Goal: Task Accomplishment & Management: Use online tool/utility

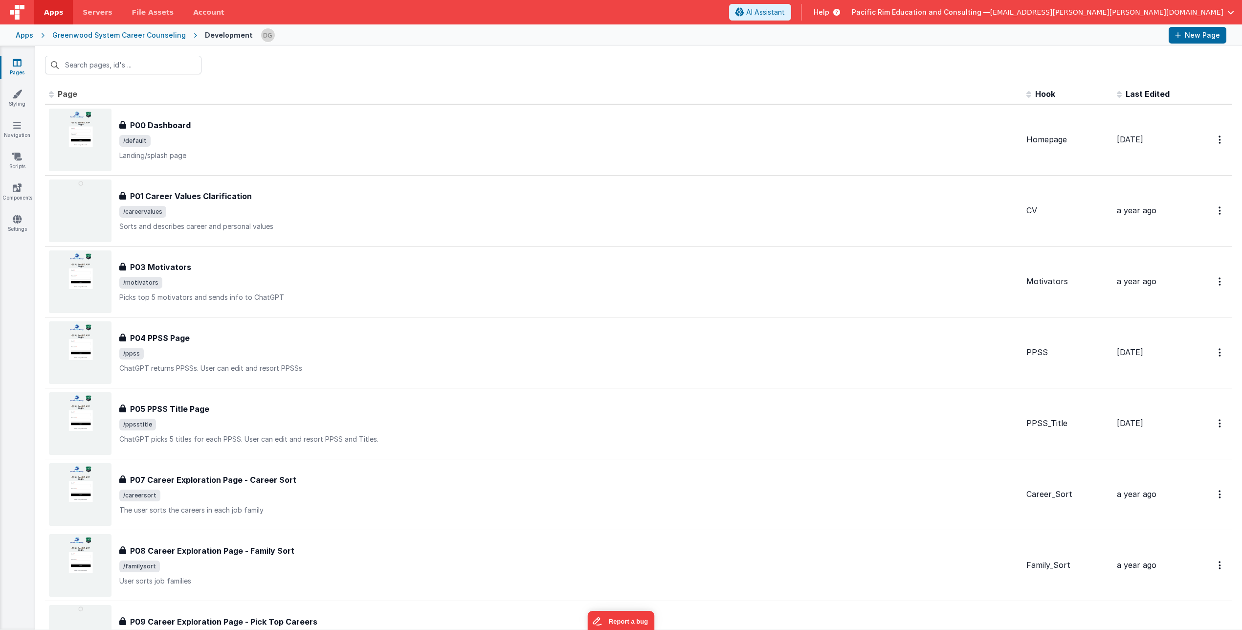
click at [52, 93] on span at bounding box center [53, 94] width 9 height 10
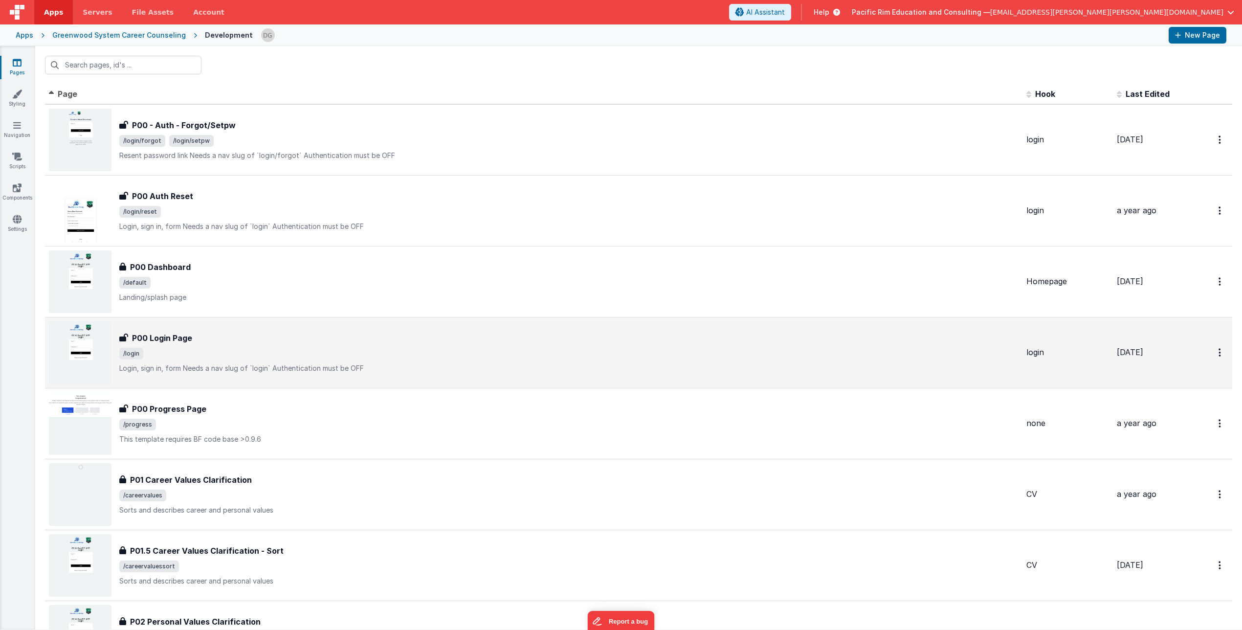
scroll to position [519, 0]
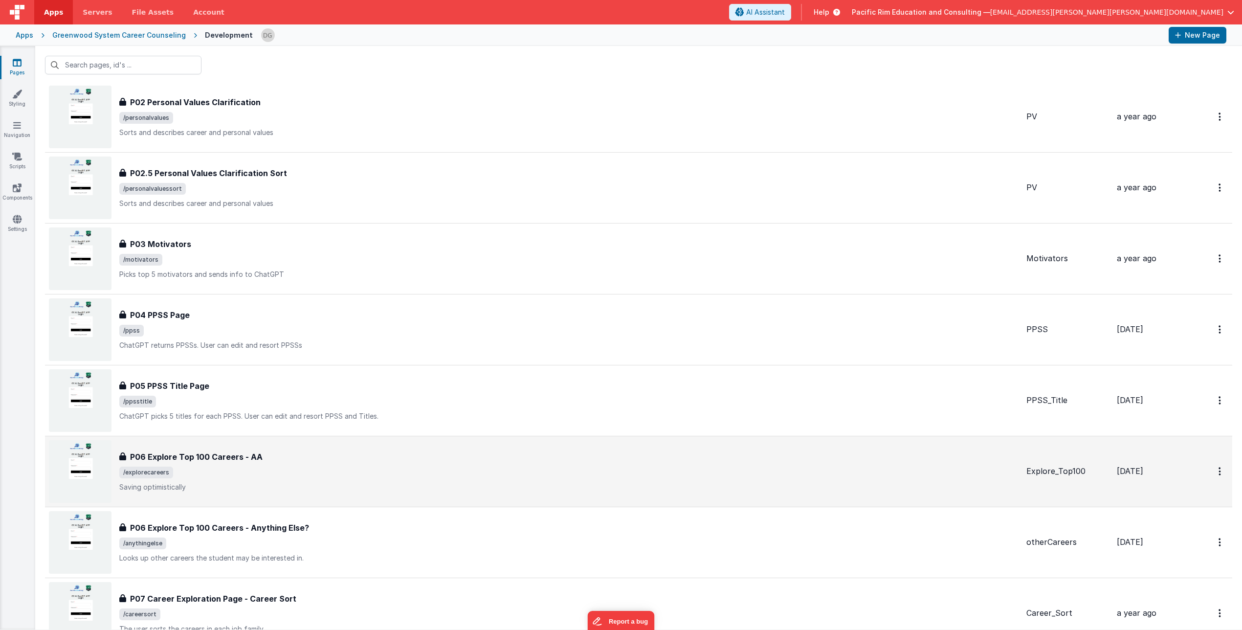
click at [368, 377] on span "/explorecareers" at bounding box center [569, 473] width 900 height 12
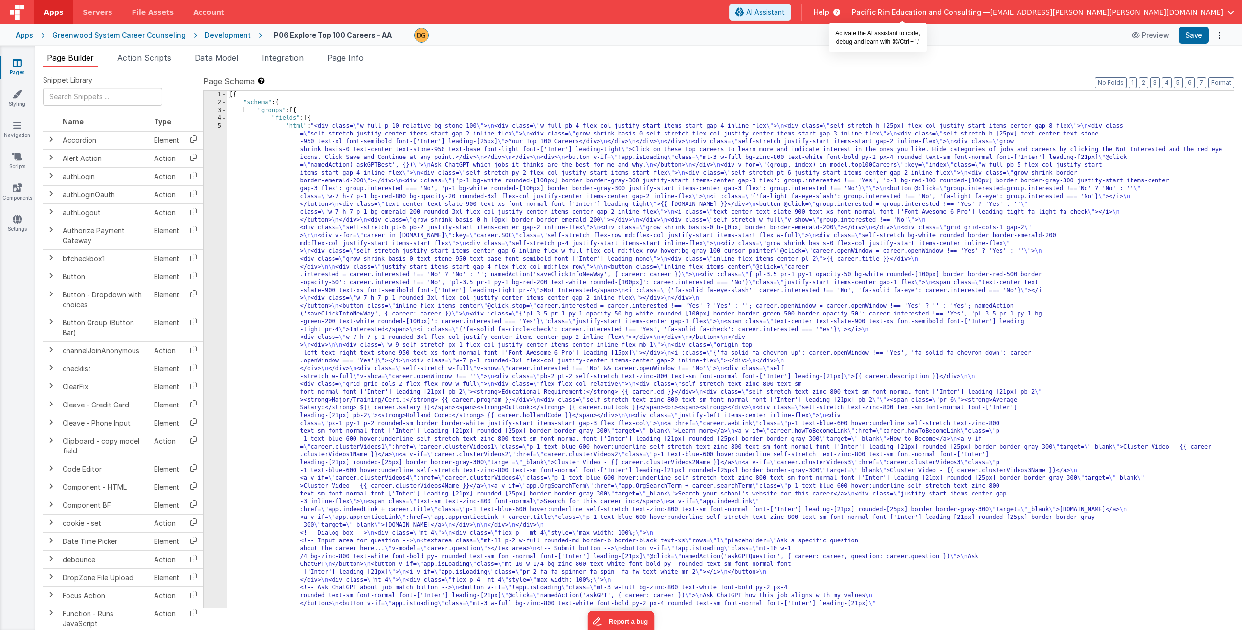
click at [686, 14] on span "AI Assistant" at bounding box center [765, 12] width 39 height 10
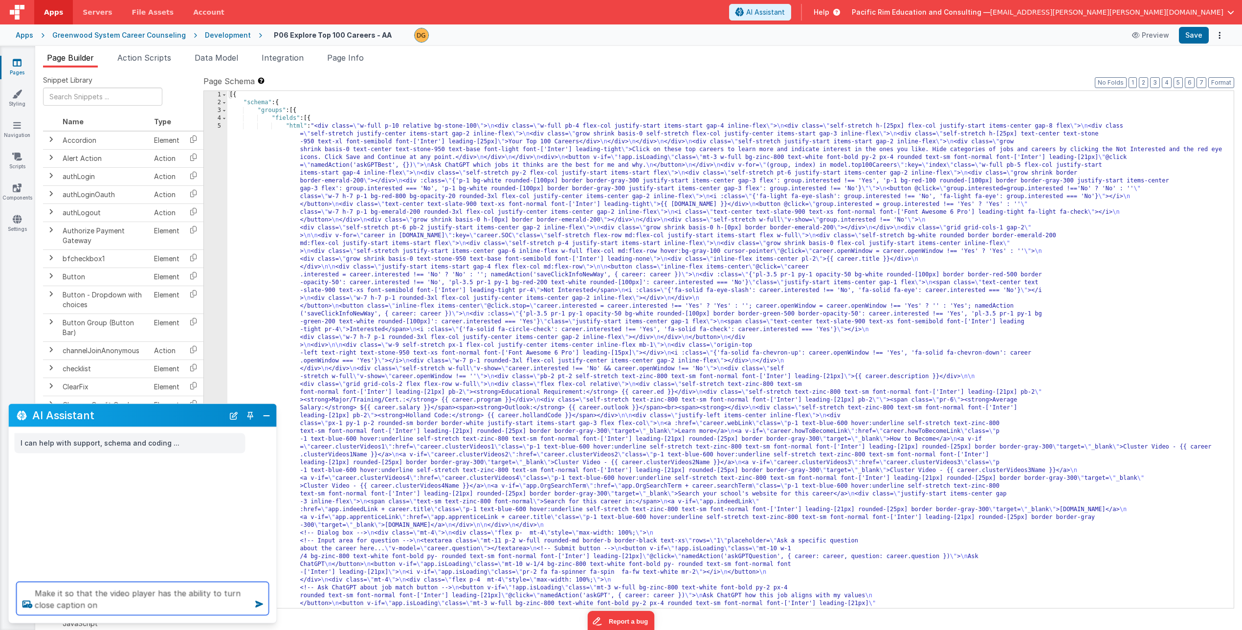
type textarea "Make it so that the video player has the ability to turn close caption on"
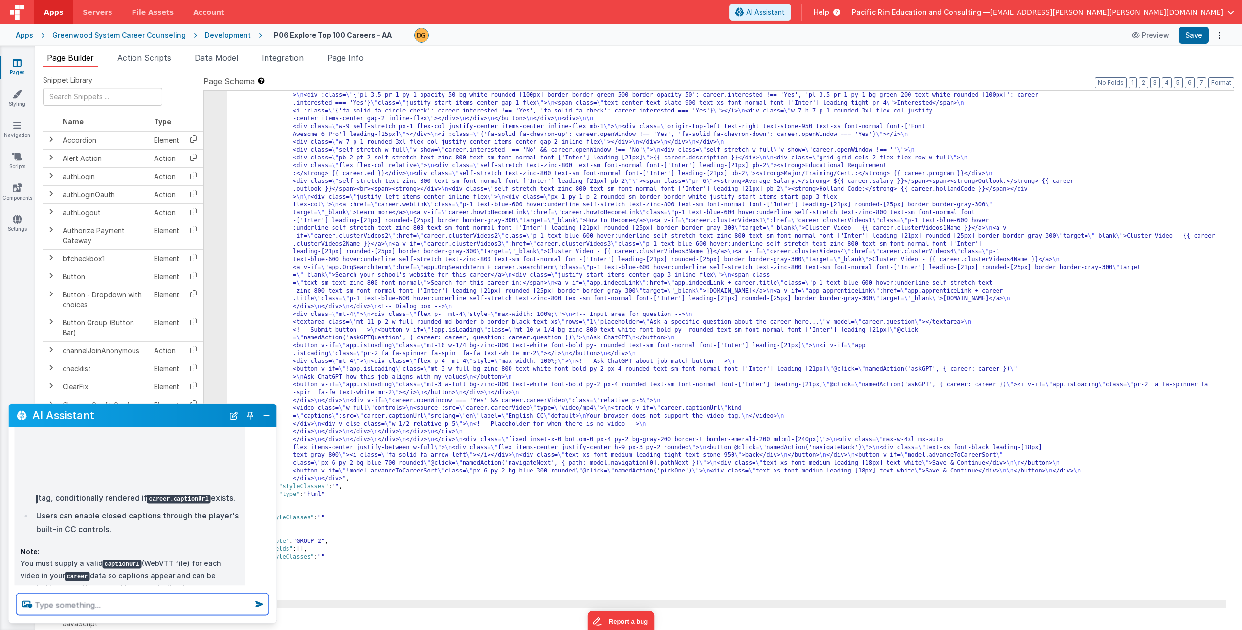
scroll to position [516, 0]
click at [686, 34] on button "Save" at bounding box center [1194, 35] width 30 height 17
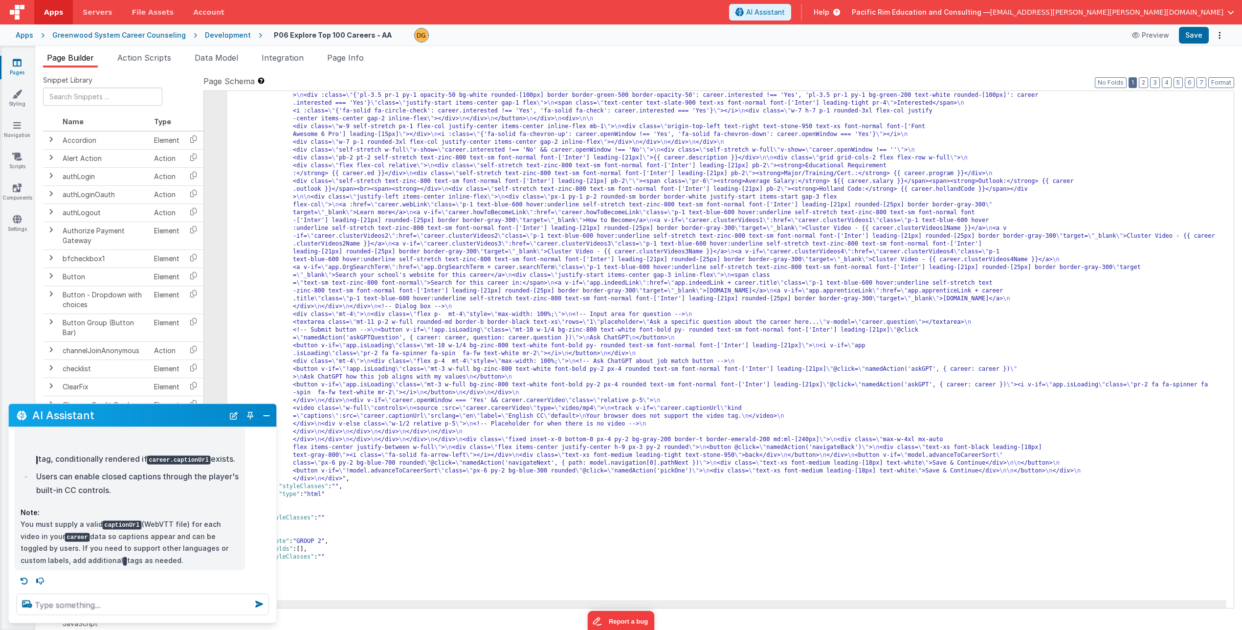
click at [686, 82] on button "1" at bounding box center [1133, 82] width 8 height 11
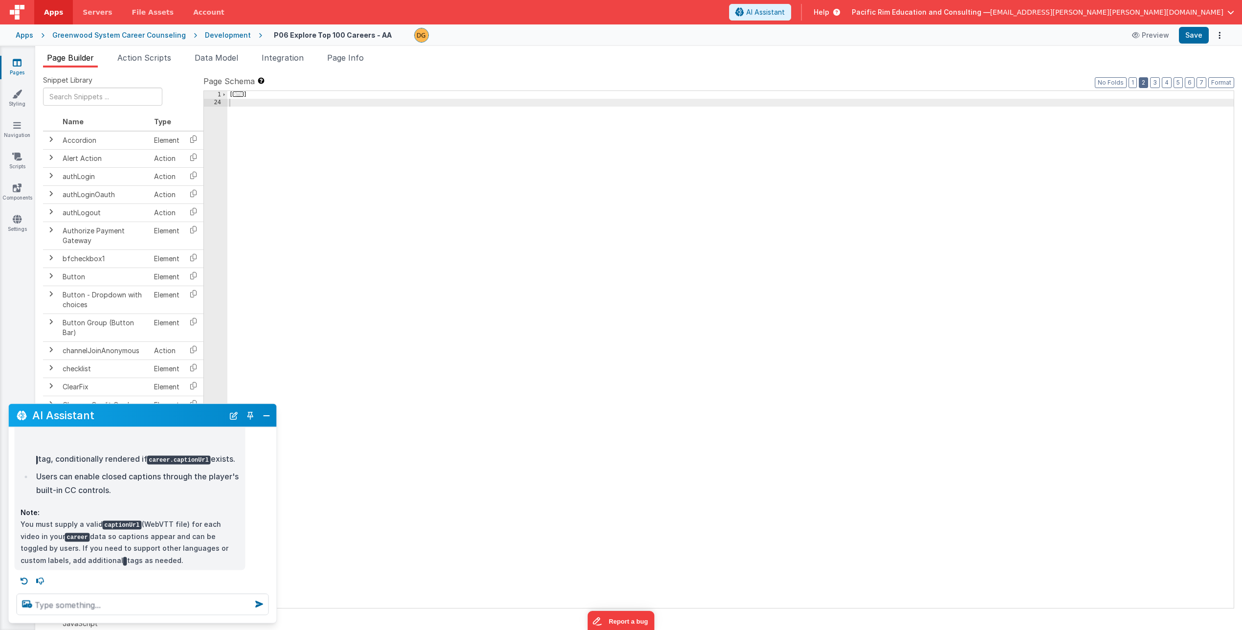
click at [686, 82] on button "2" at bounding box center [1143, 82] width 9 height 11
click at [686, 82] on button "3" at bounding box center [1156, 82] width 10 height 11
click at [686, 83] on button "4" at bounding box center [1167, 82] width 10 height 11
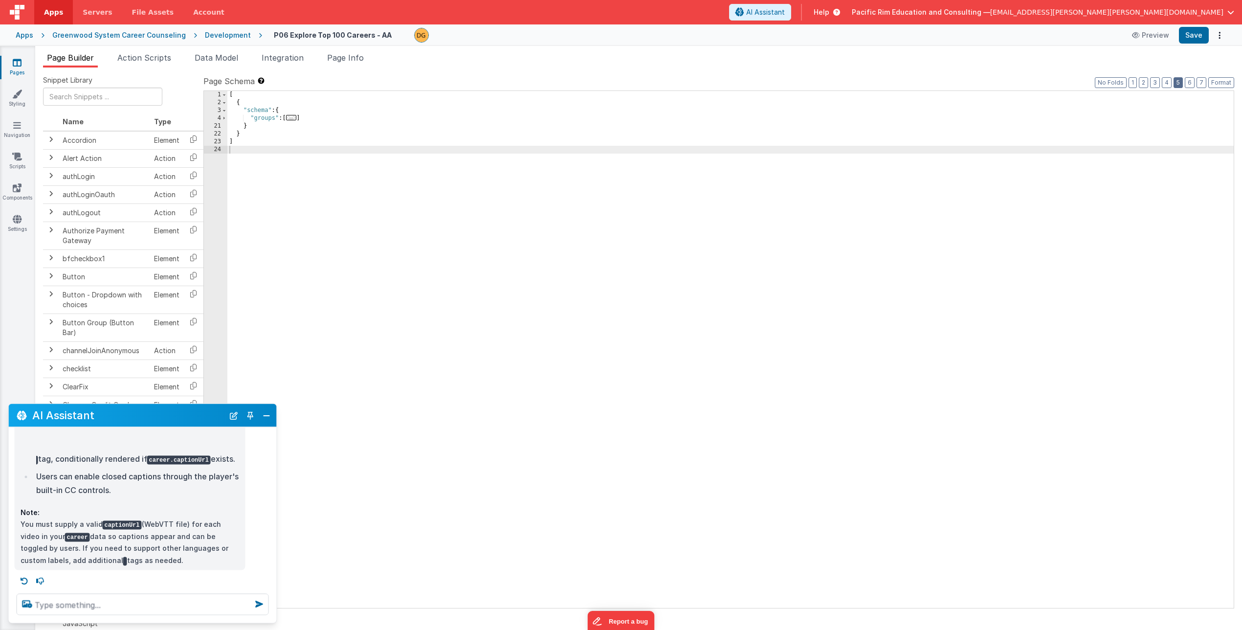
click at [686, 83] on button "5" at bounding box center [1178, 82] width 9 height 11
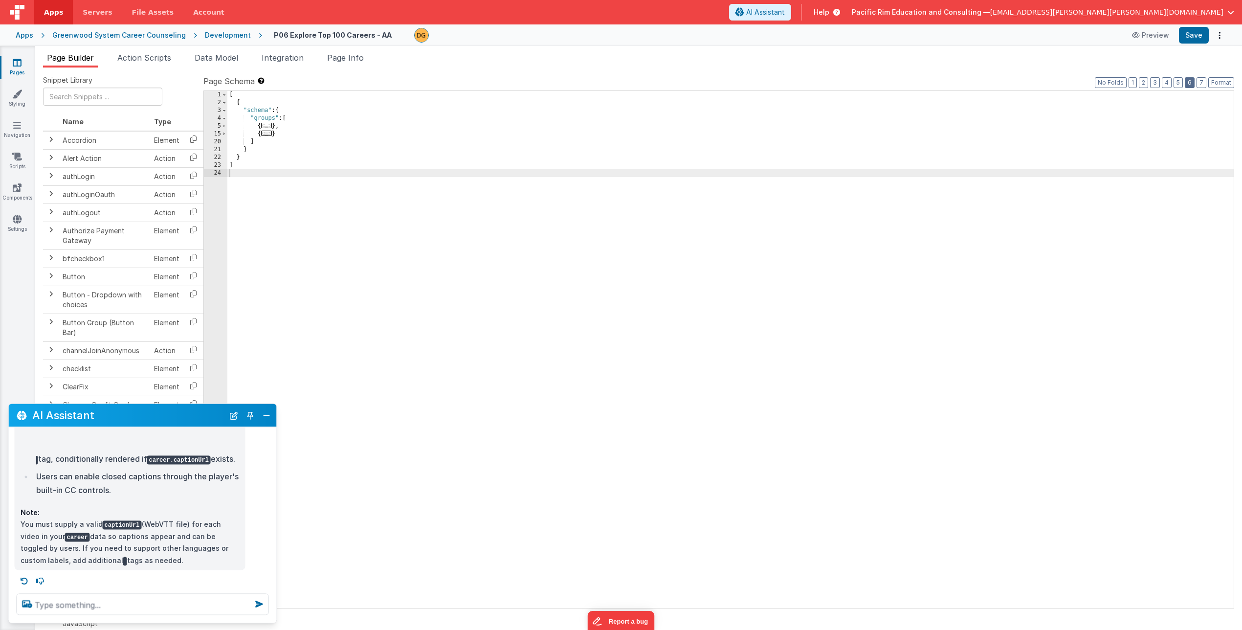
click at [686, 80] on button "6" at bounding box center [1190, 82] width 10 height 11
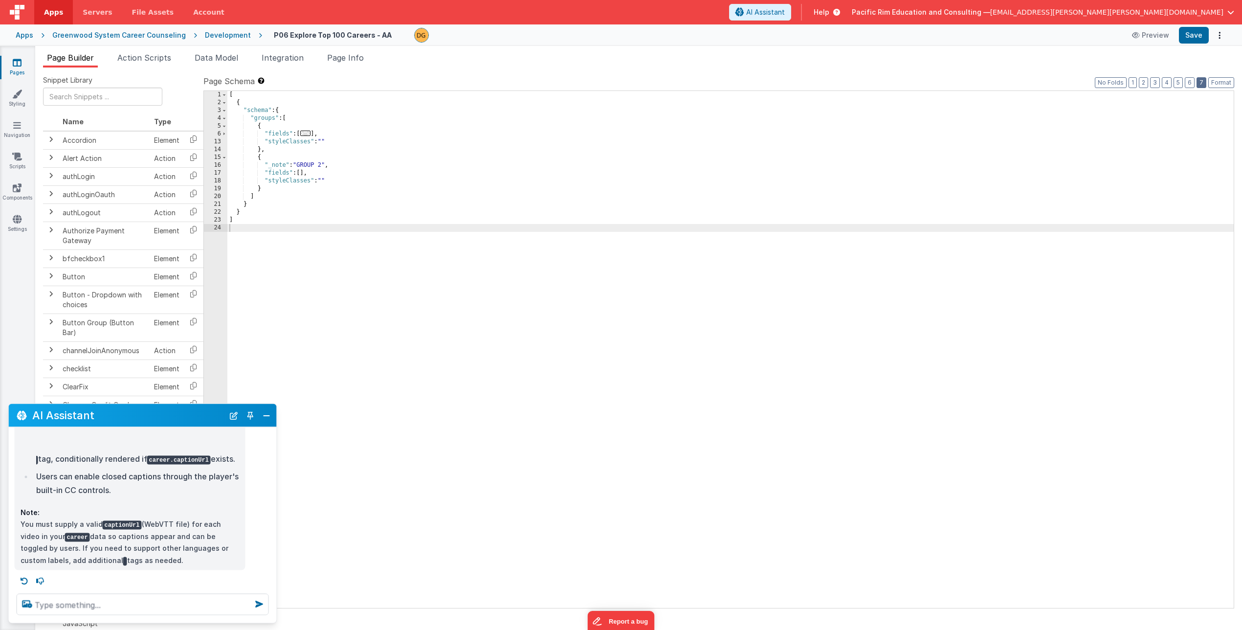
click at [686, 82] on button "7" at bounding box center [1202, 82] width 10 height 11
click at [686, 80] on button "Format" at bounding box center [1222, 82] width 26 height 11
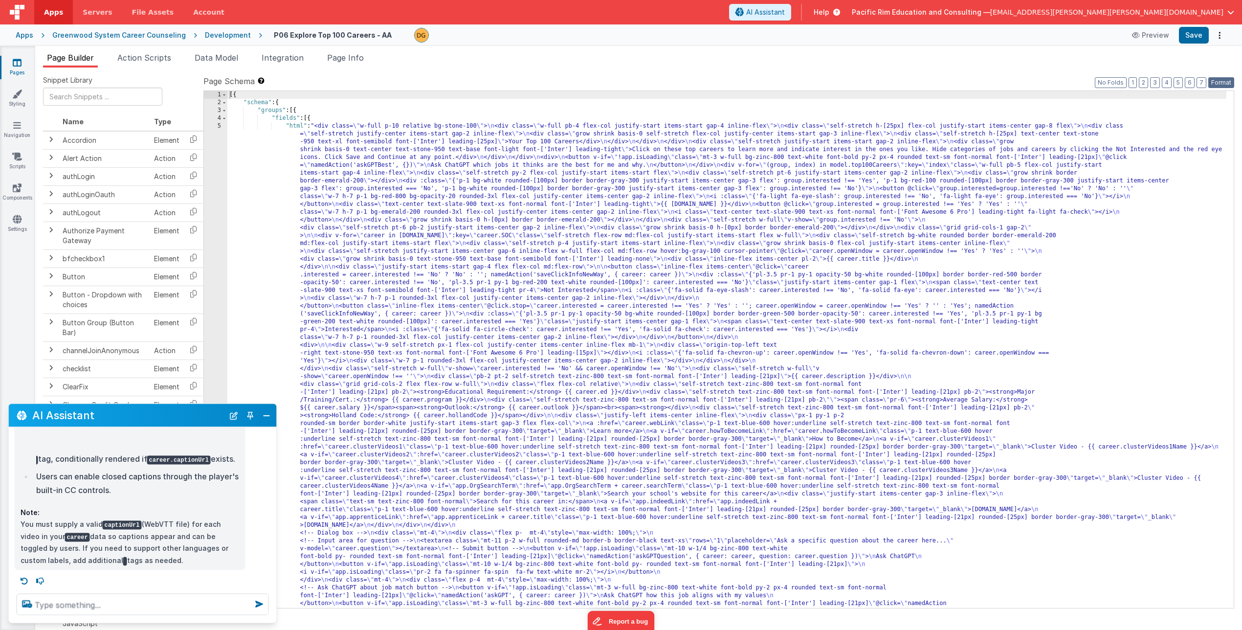
scroll to position [180, 0]
click at [105, 377] on textarea at bounding box center [143, 605] width 252 height 22
type textarea "h"
type textarea "I added"
click at [217, 36] on div "Development" at bounding box center [228, 35] width 46 height 10
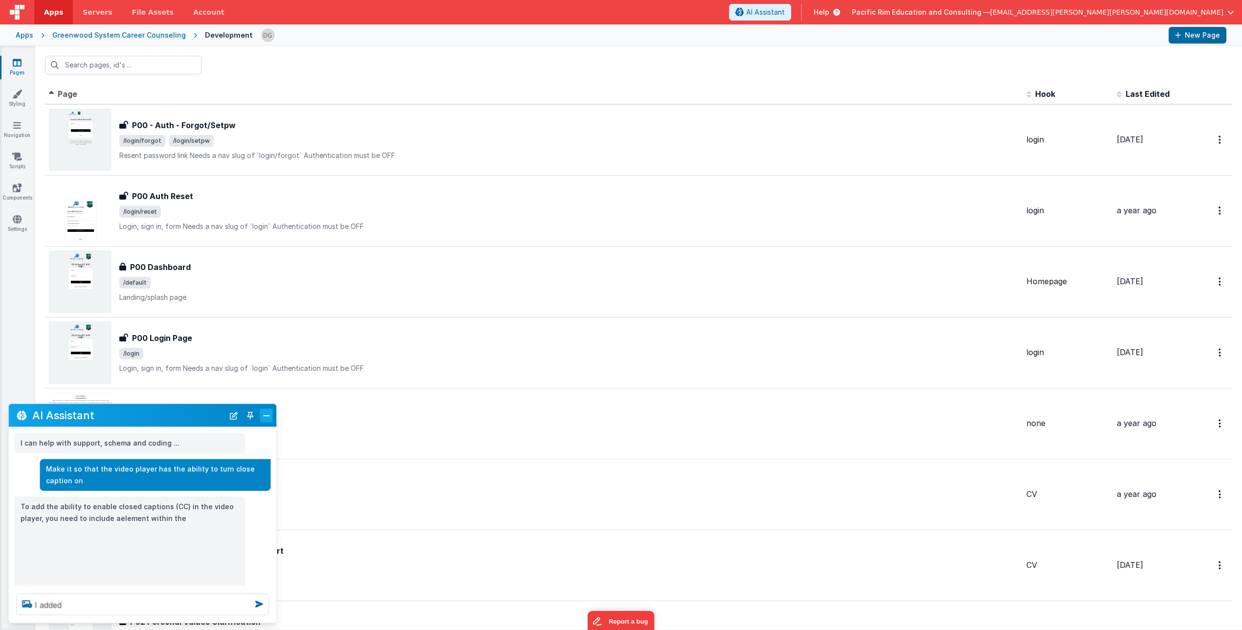
click at [265, 377] on button "Close" at bounding box center [266, 415] width 13 height 14
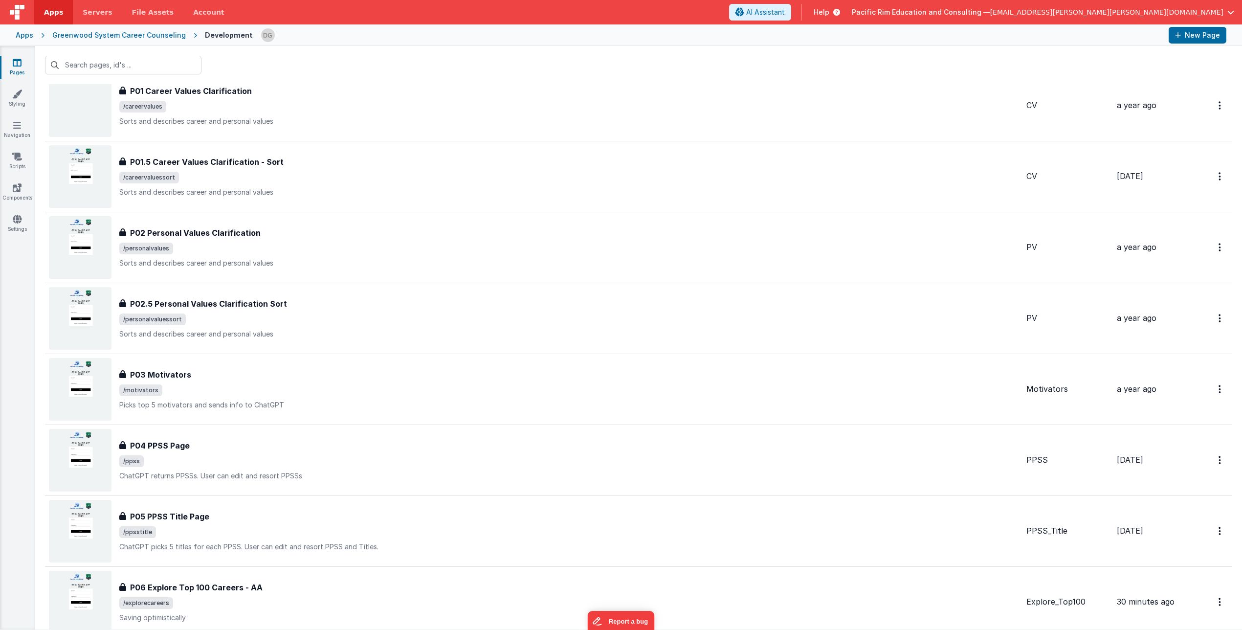
scroll to position [515, 0]
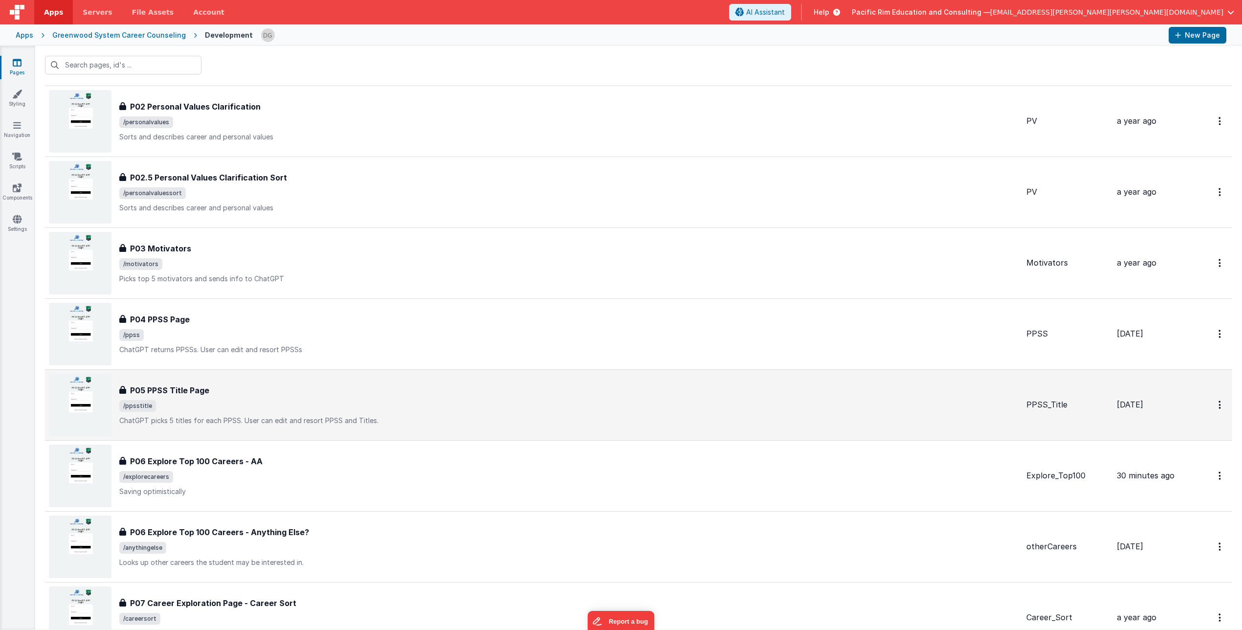
click at [268, 377] on p "ChatGPT picks 5 titles for each PPSS. User can edit and resort PPSS and Titles." at bounding box center [569, 421] width 900 height 10
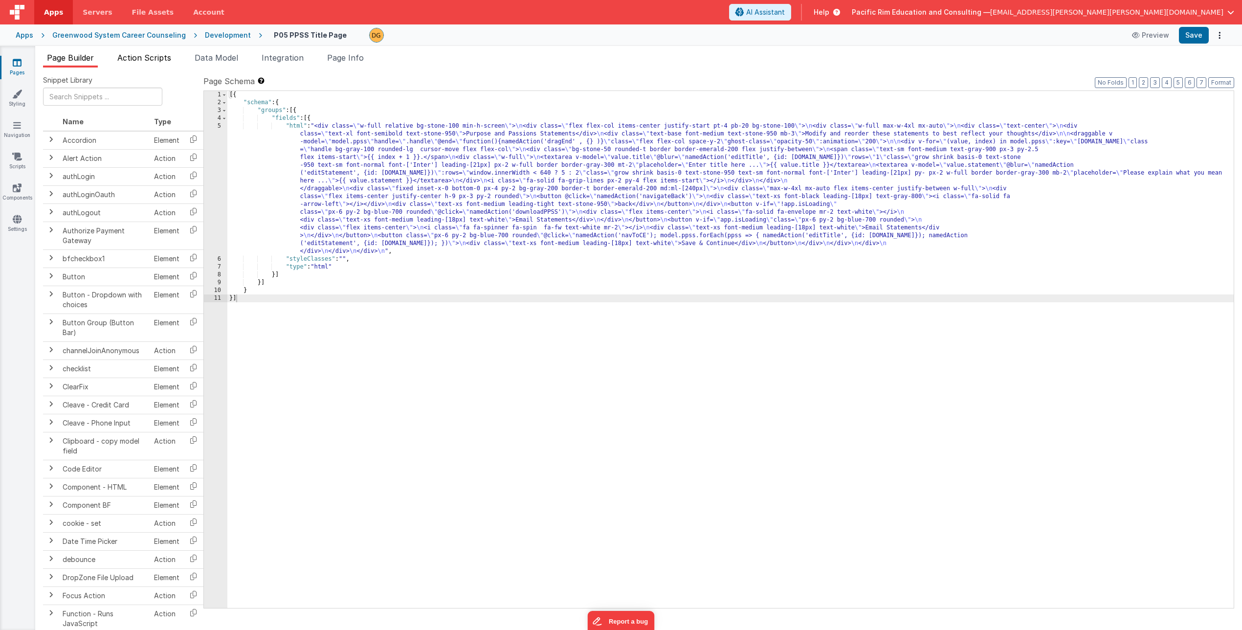
click at [136, 55] on span "Action Scripts" at bounding box center [144, 58] width 54 height 10
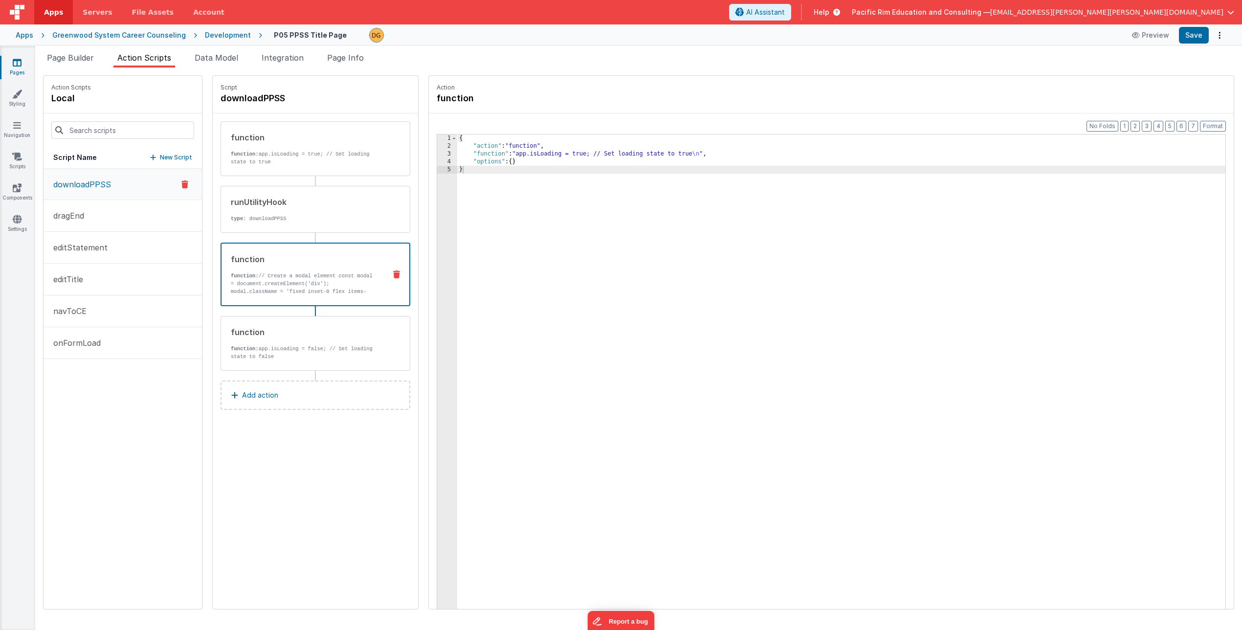
click at [309, 277] on p "function: // Create a modal element const modal = document.createElement('div')…" at bounding box center [304, 287] width 147 height 31
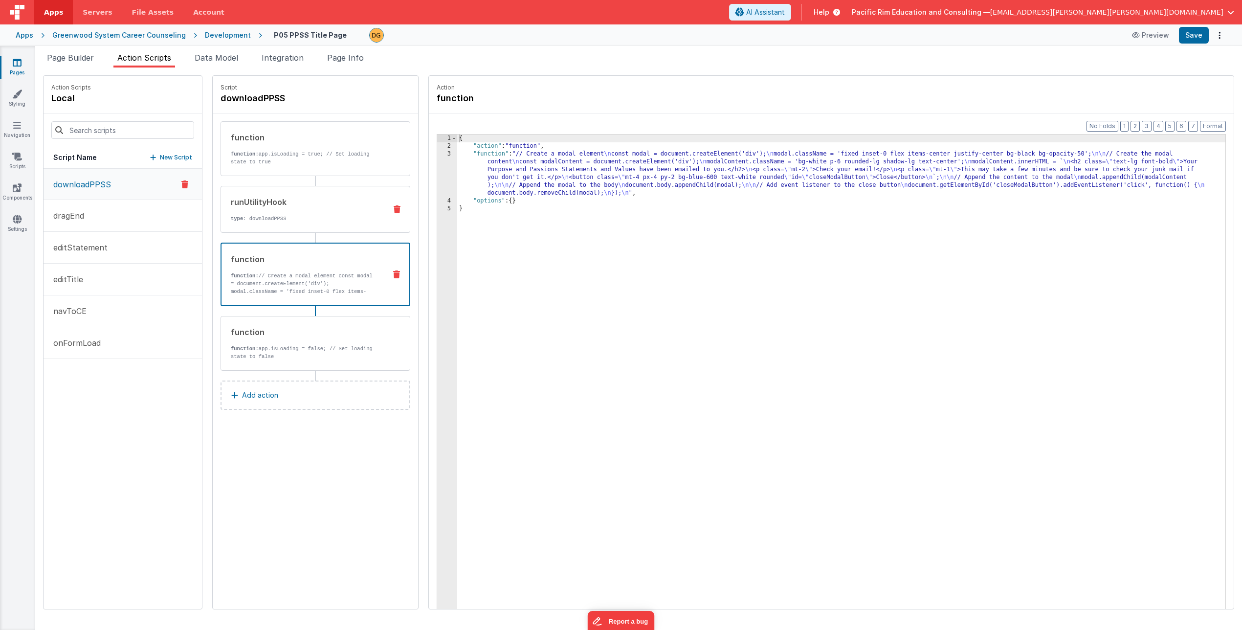
click at [308, 206] on div "runUtilityHook" at bounding box center [305, 202] width 148 height 12
